Goal: Transaction & Acquisition: Book appointment/travel/reservation

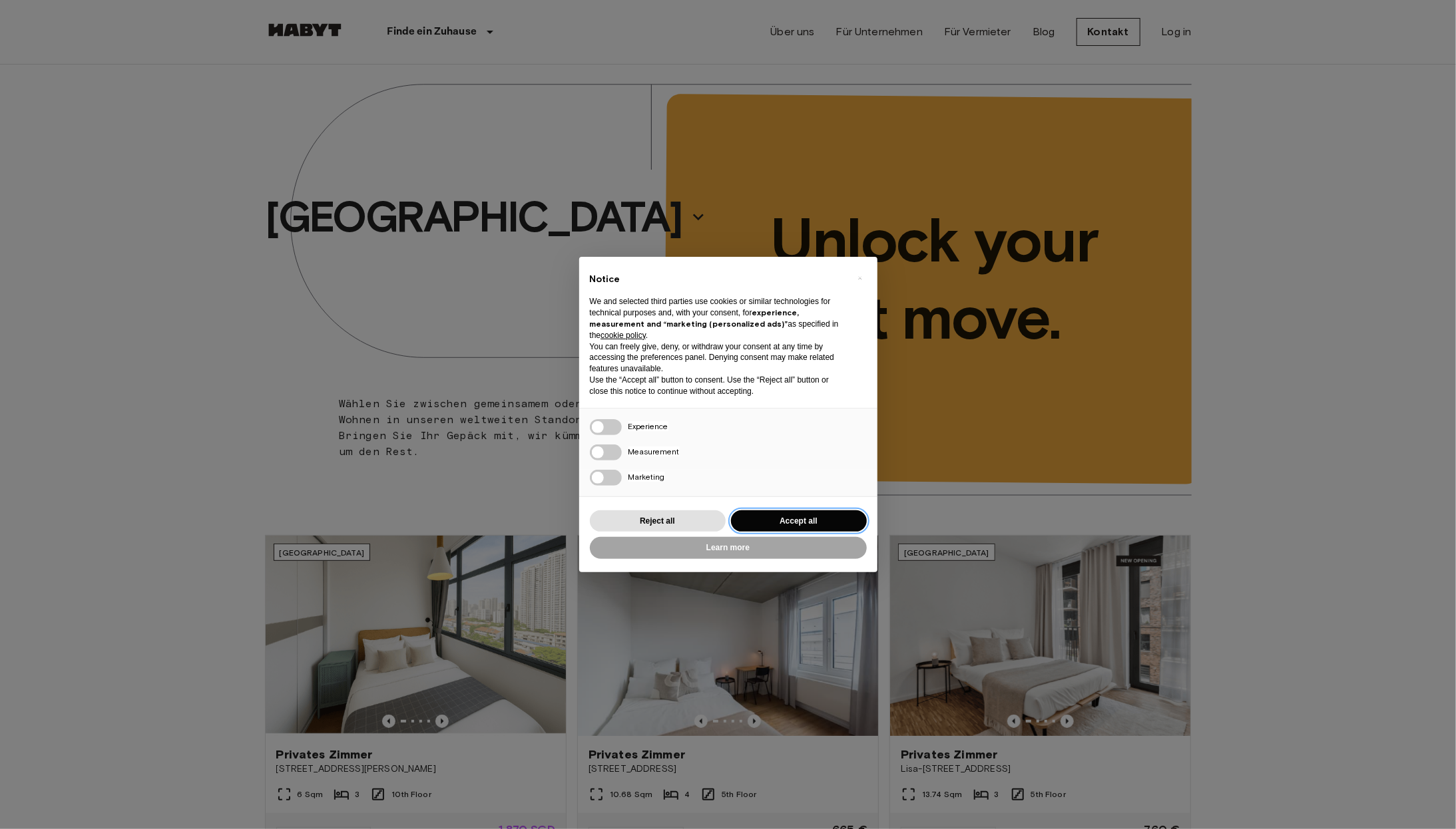
click at [753, 521] on button "Accept all" at bounding box center [799, 521] width 136 height 22
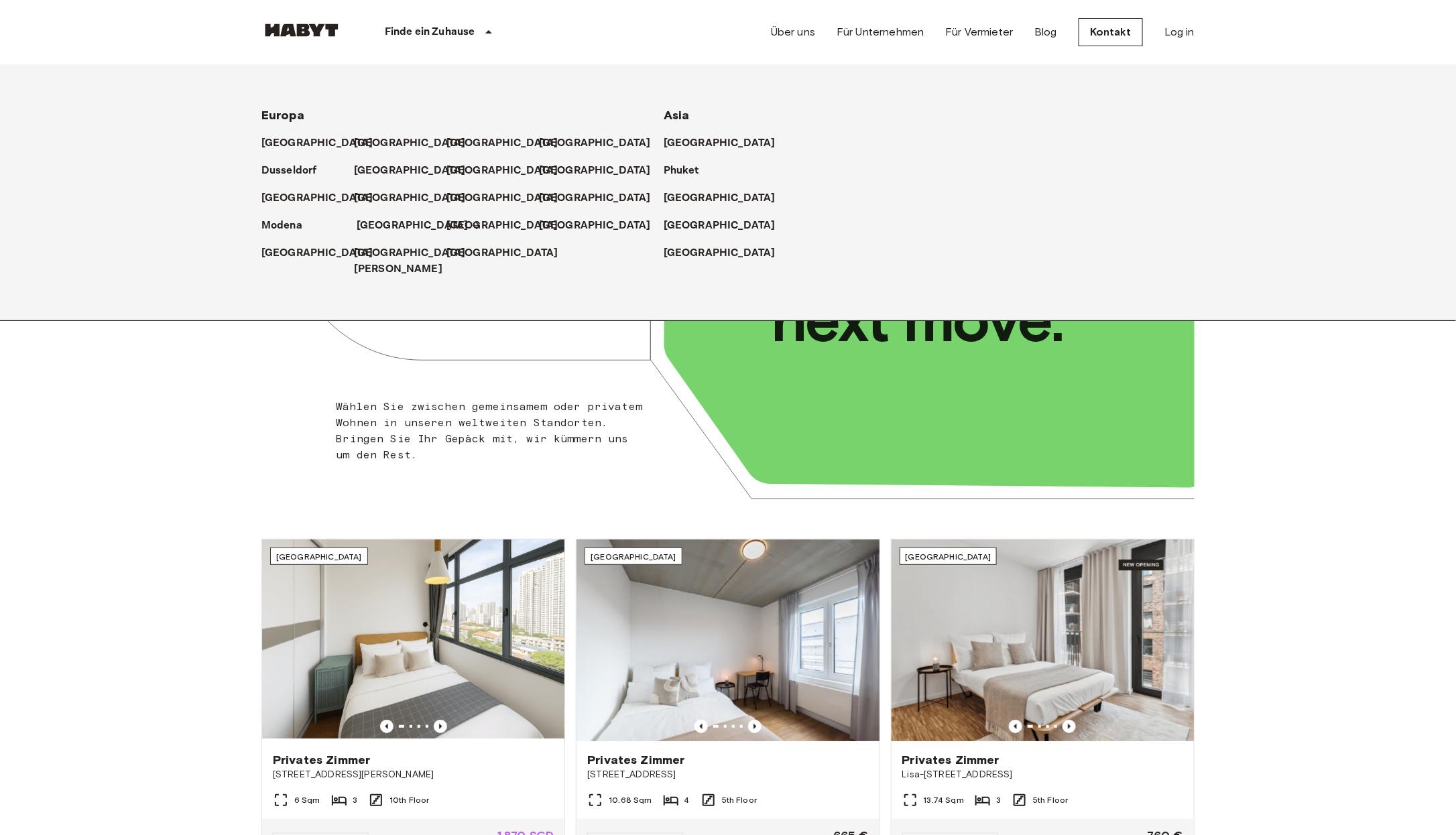
click at [381, 224] on p "[GEOGRAPHIC_DATA]" at bounding box center [412, 226] width 112 height 16
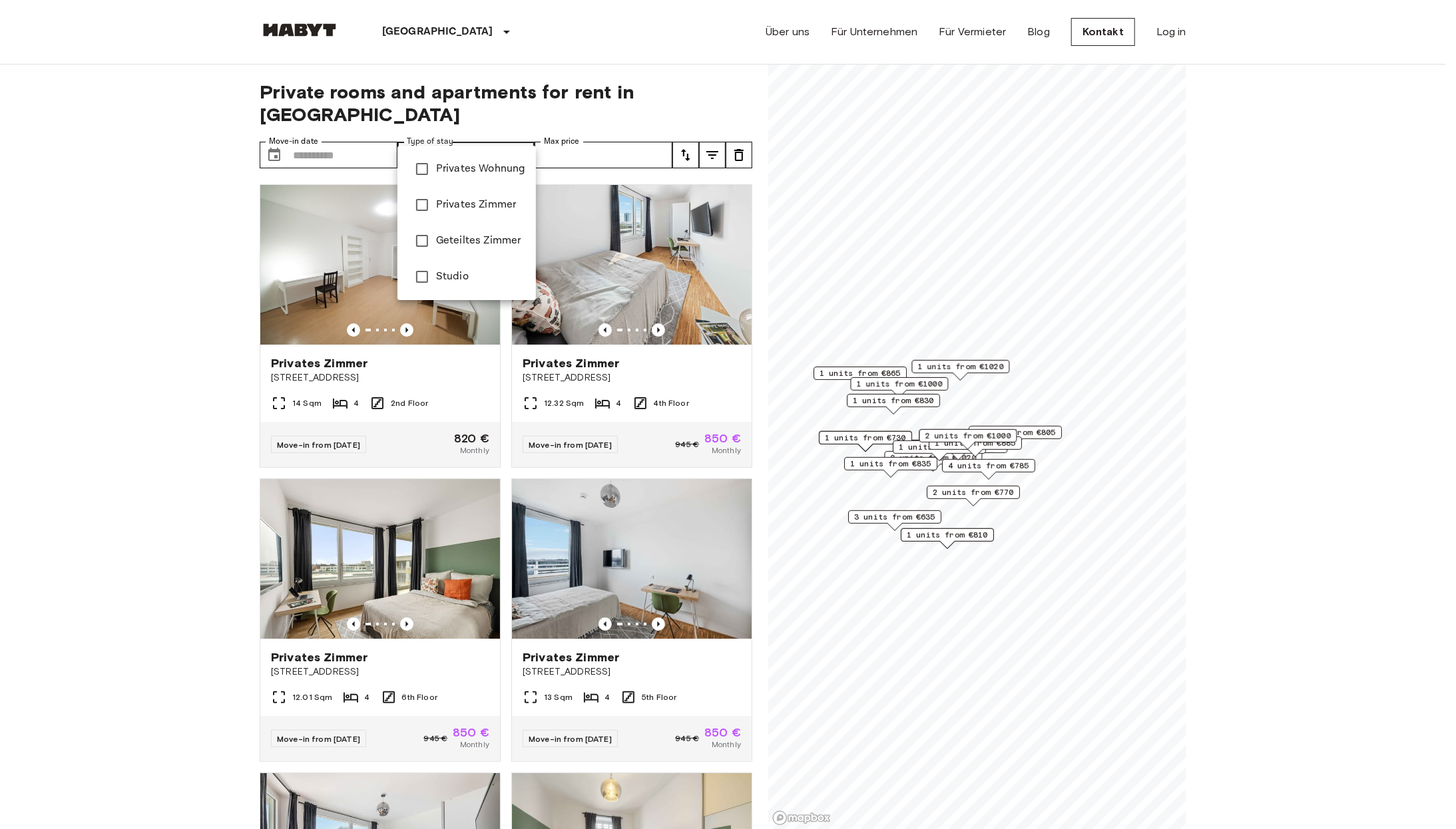
click at [1025, 593] on div at bounding box center [728, 414] width 1456 height 829
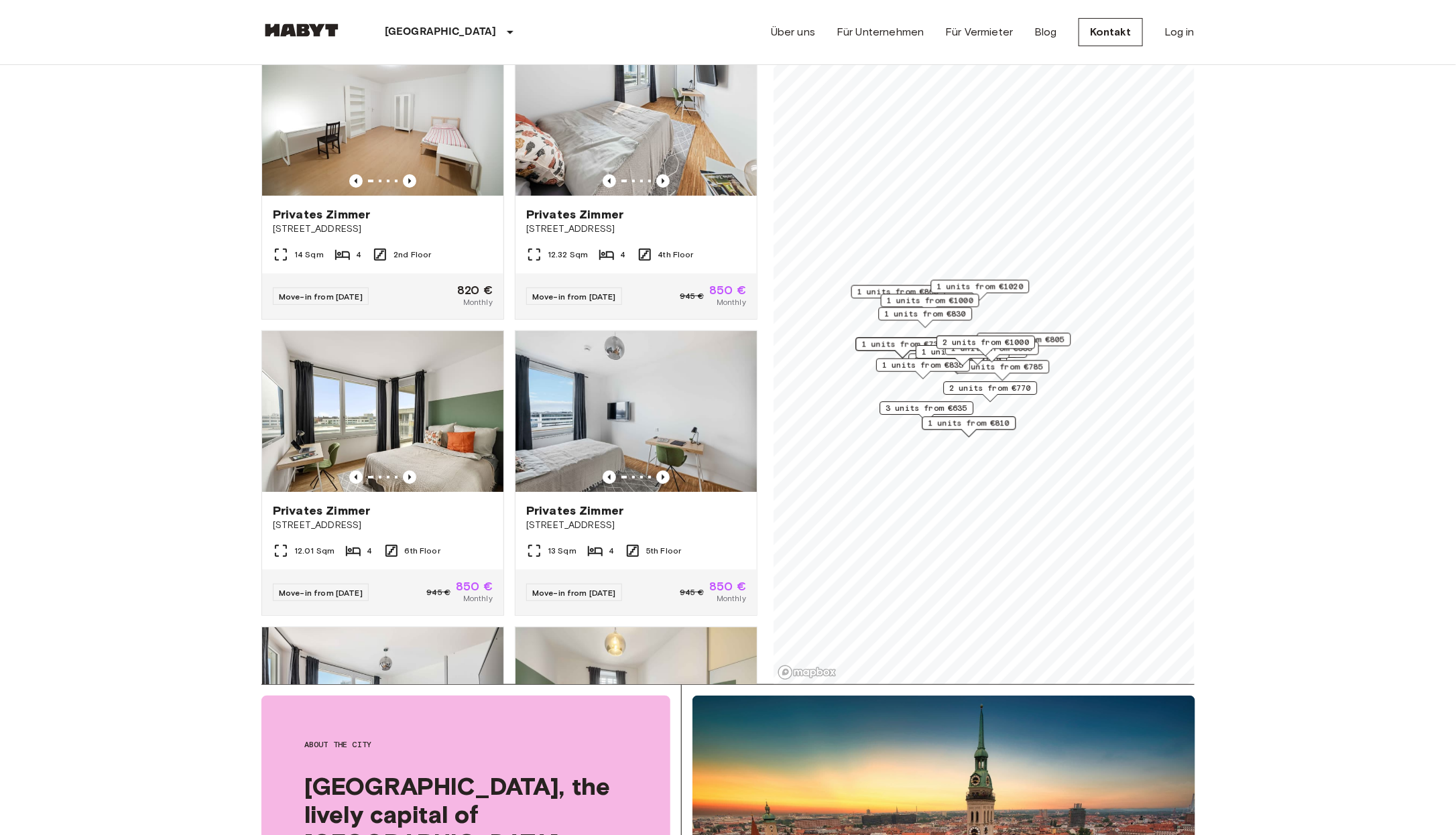
scroll to position [154, 0]
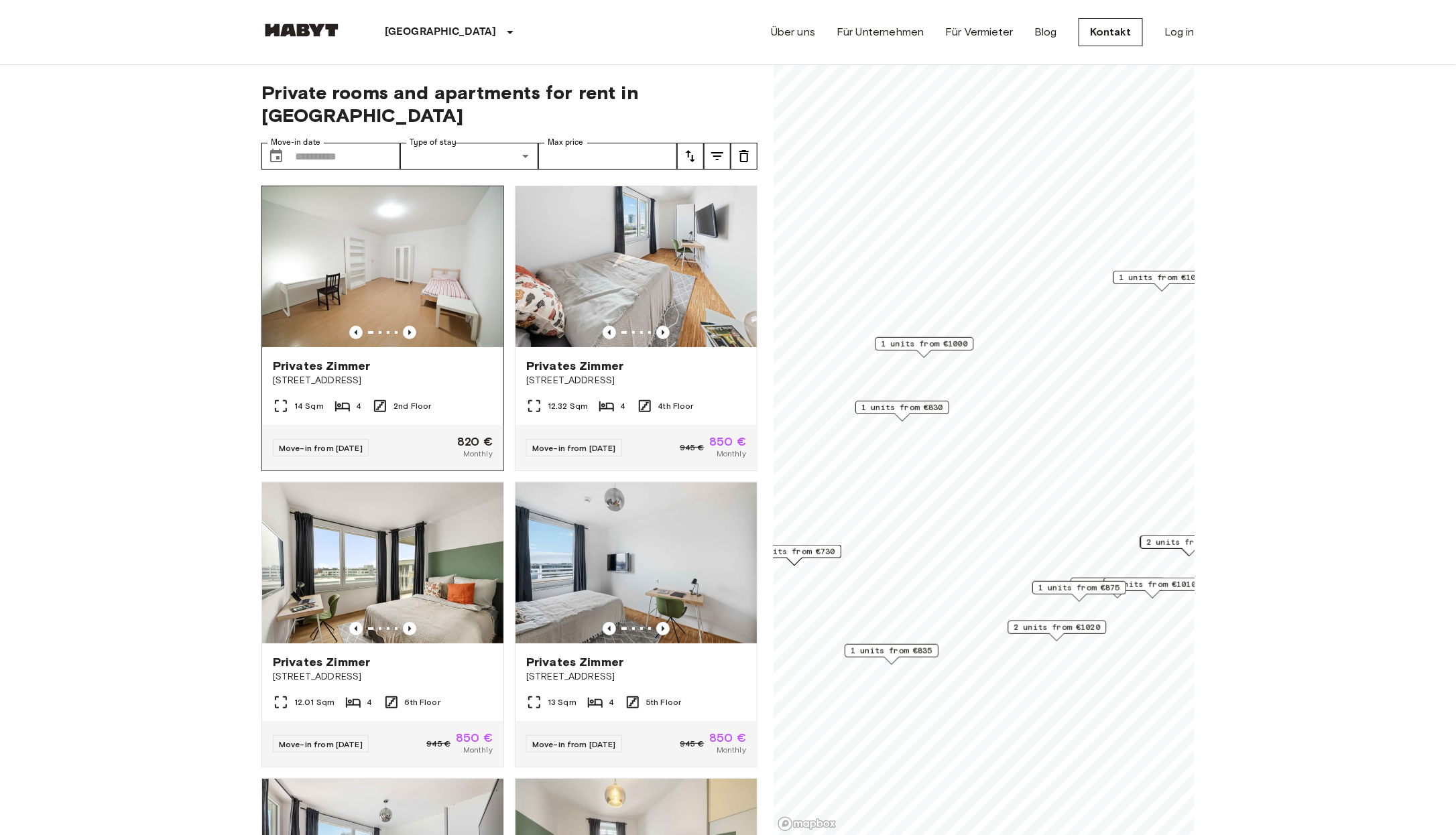
click at [394, 261] on img at bounding box center [383, 266] width 242 height 161
